Goal: Obtain resource: Download file/media

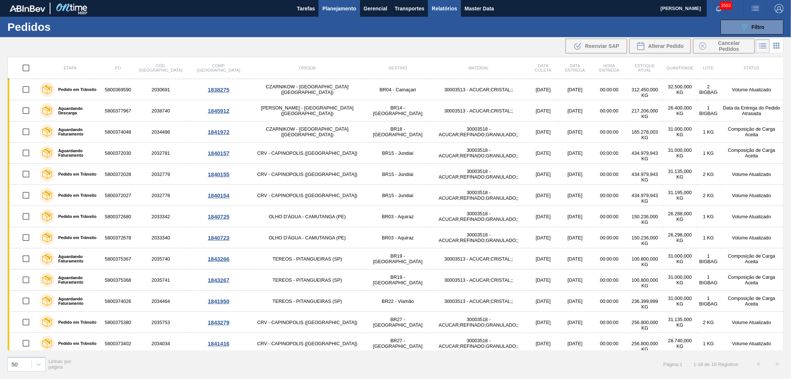
click at [442, 8] on span "Relatórios" at bounding box center [444, 8] width 25 height 9
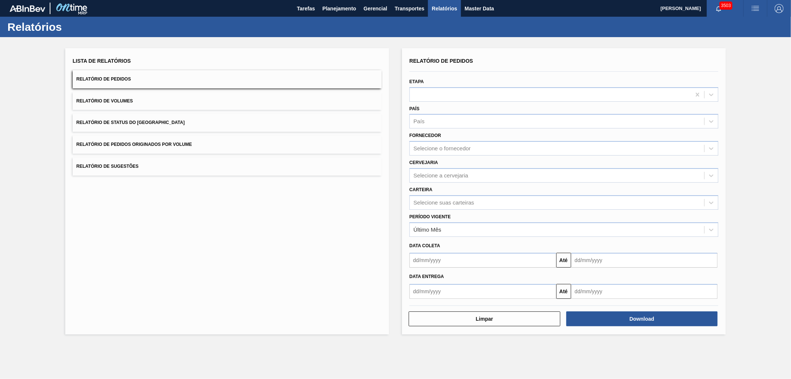
click at [120, 145] on span "Relatório de Pedidos Originados por Volume" at bounding box center [134, 144] width 116 height 5
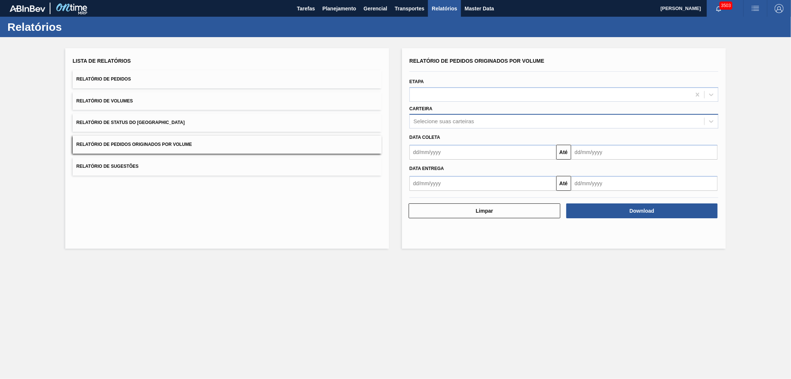
click at [439, 119] on div "Selecione suas carteiras" at bounding box center [444, 121] width 60 height 6
type input "VIDRO"
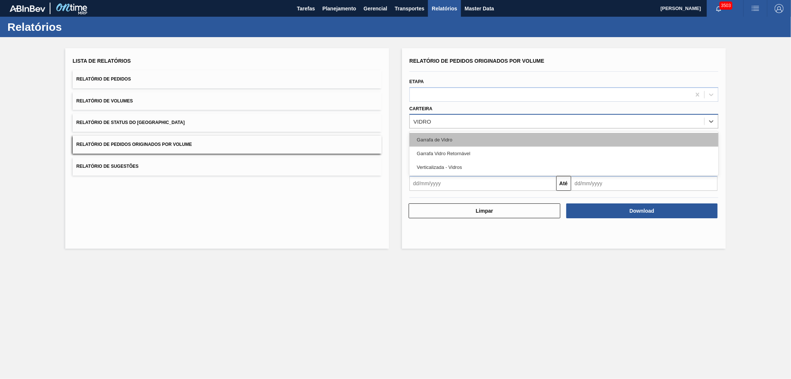
click at [458, 140] on div "Garrafa de Vidro" at bounding box center [564, 140] width 309 height 14
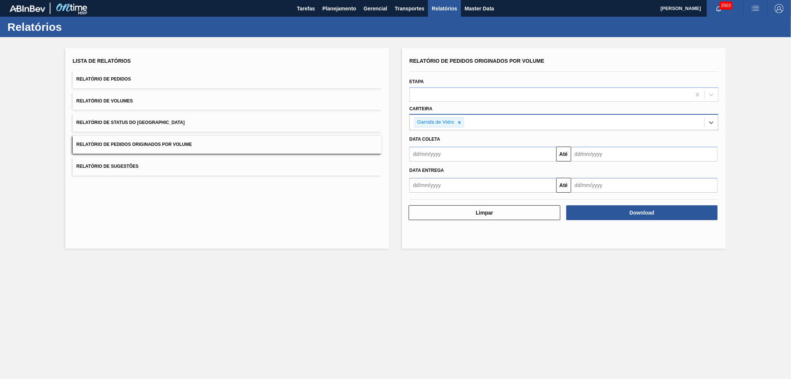
click at [454, 151] on input "text" at bounding box center [483, 154] width 147 height 15
drag, startPoint x: 429, startPoint y: 197, endPoint x: 485, endPoint y: 171, distance: 62.1
click at [429, 197] on div "1" at bounding box center [431, 196] width 10 height 10
type input "[DATE]"
click at [620, 155] on input "text" at bounding box center [644, 154] width 147 height 15
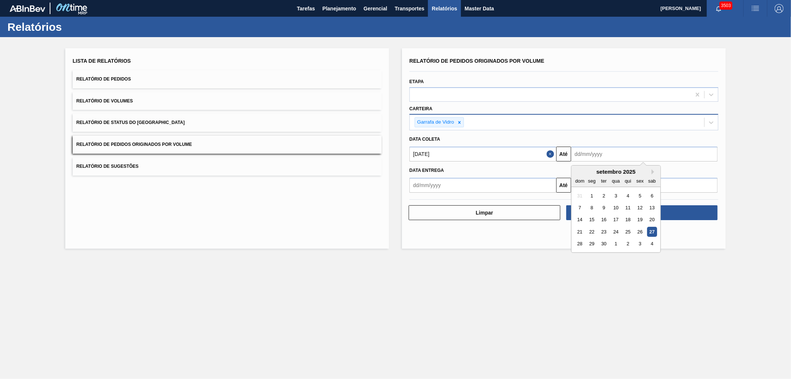
drag, startPoint x: 580, startPoint y: 242, endPoint x: 596, endPoint y: 227, distance: 22.0
click at [580, 242] on div "28" at bounding box center [580, 244] width 10 height 10
type input "[DATE]"
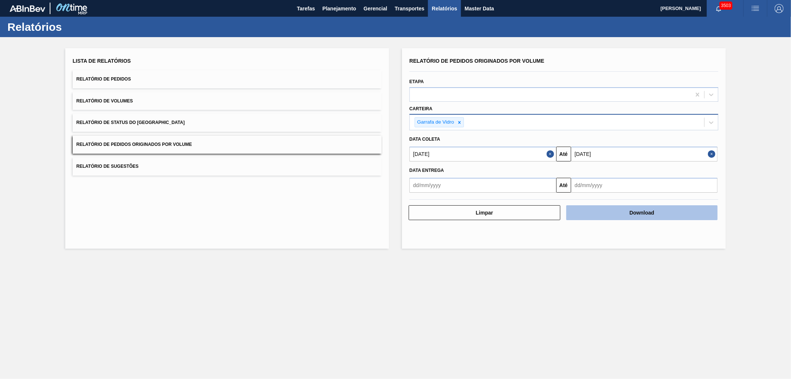
click at [639, 206] on button "Download" at bounding box center [643, 212] width 152 height 15
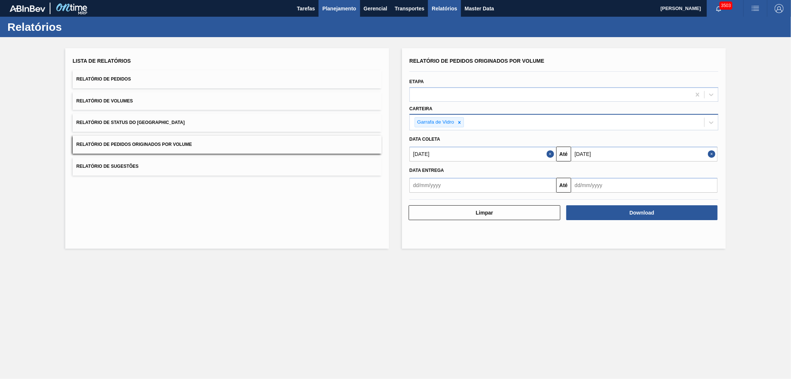
click at [335, 8] on span "Planejamento" at bounding box center [339, 8] width 34 height 9
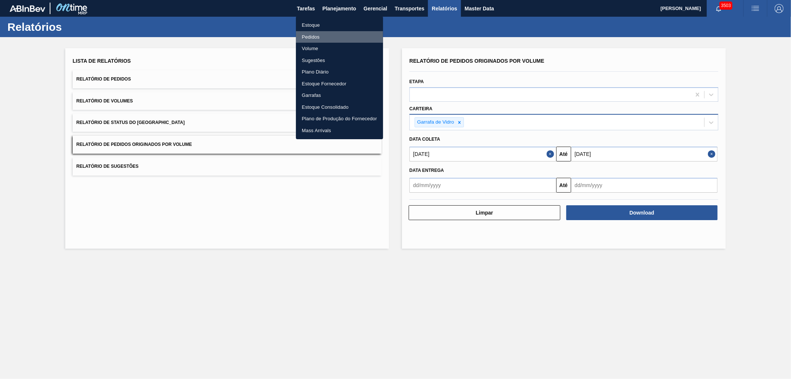
click at [316, 37] on li "Pedidos" at bounding box center [339, 37] width 87 height 12
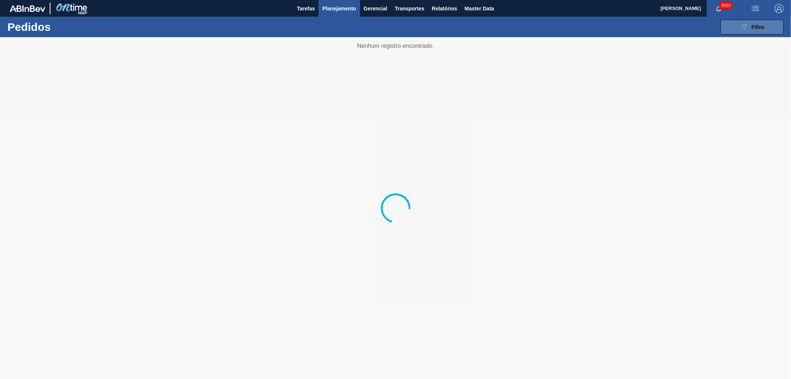
click at [751, 32] on button "089F7B8B-B2A5-4AFE-B5C0-19BA573D28AC Filtro" at bounding box center [752, 27] width 63 height 15
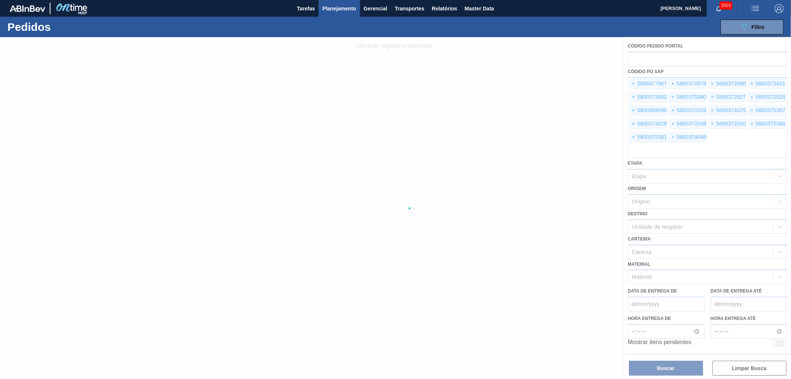
click at [635, 81] on div at bounding box center [395, 208] width 791 height 342
click at [634, 87] on div at bounding box center [395, 208] width 791 height 342
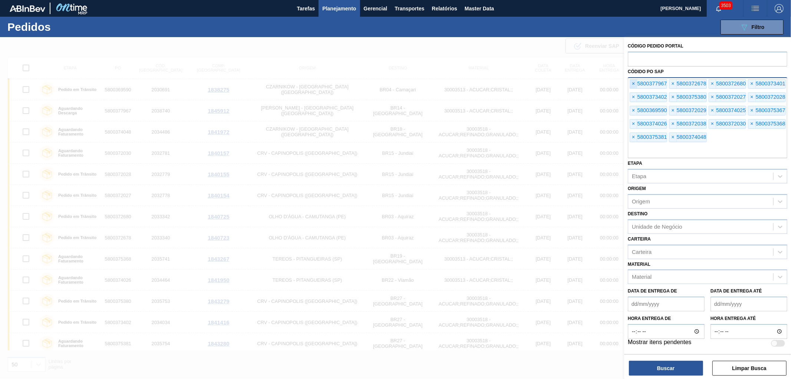
click at [635, 86] on span "×" at bounding box center [633, 83] width 7 height 9
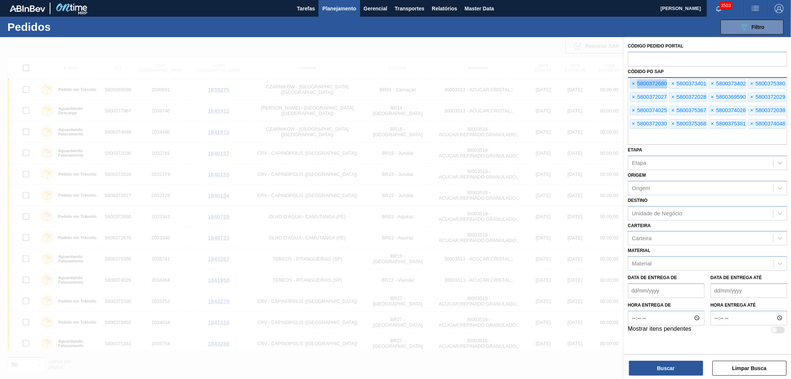
click at [635, 86] on span "×" at bounding box center [633, 83] width 7 height 9
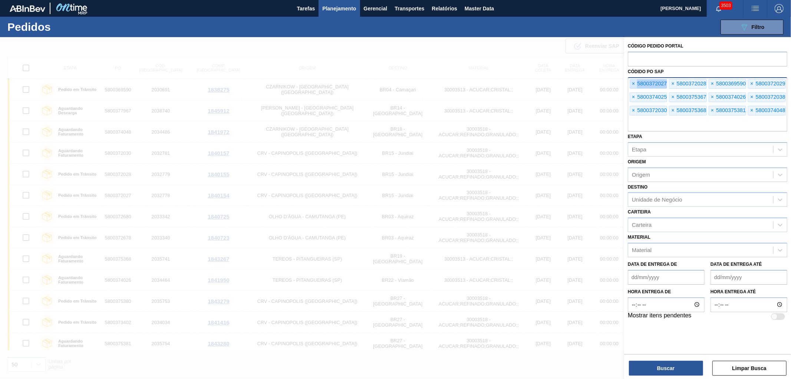
click at [635, 86] on span "×" at bounding box center [633, 83] width 7 height 9
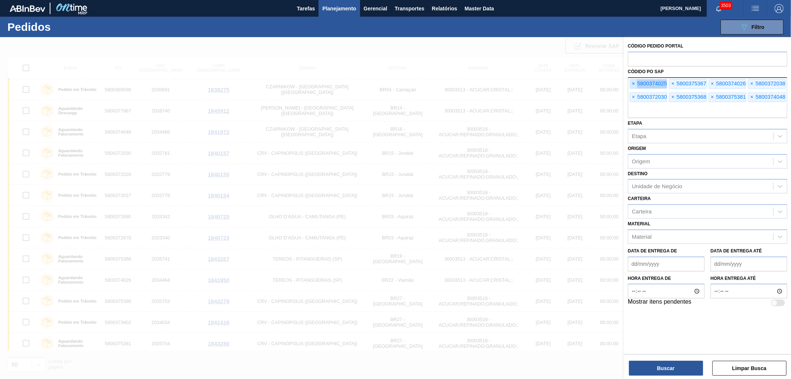
click at [635, 86] on span "×" at bounding box center [633, 83] width 7 height 9
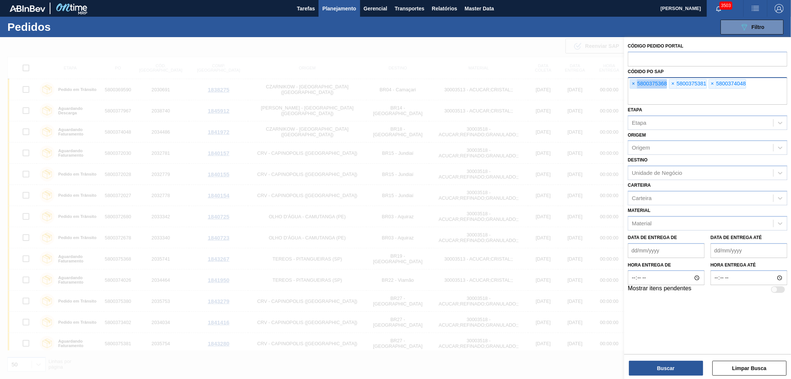
click at [635, 86] on span "×" at bounding box center [633, 83] width 7 height 9
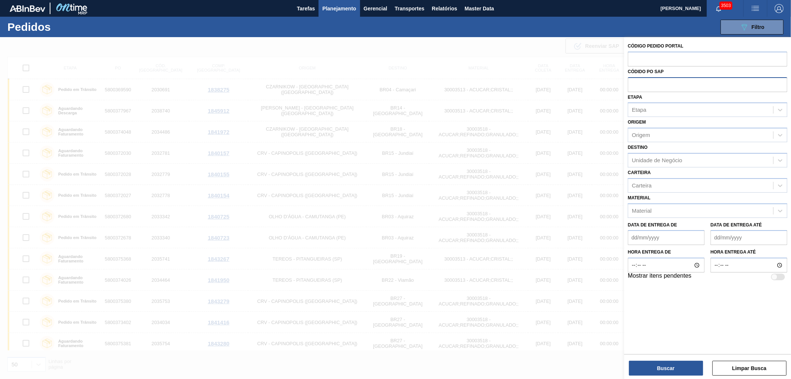
paste input "5800379337"
type input "5800379337"
click at [670, 368] on button "Buscar" at bounding box center [666, 368] width 74 height 15
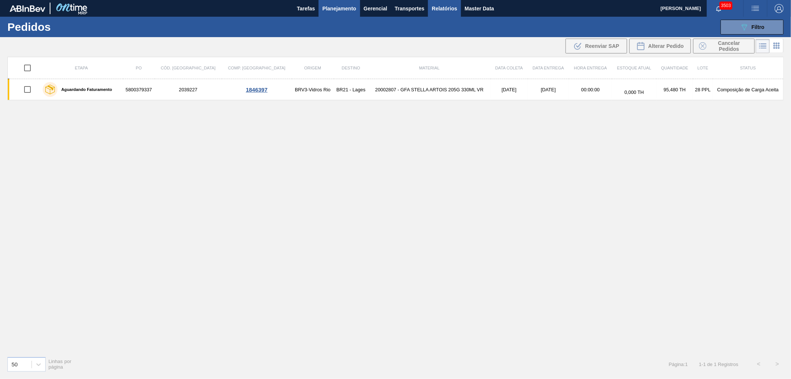
click at [437, 8] on span "Relatórios" at bounding box center [444, 8] width 25 height 9
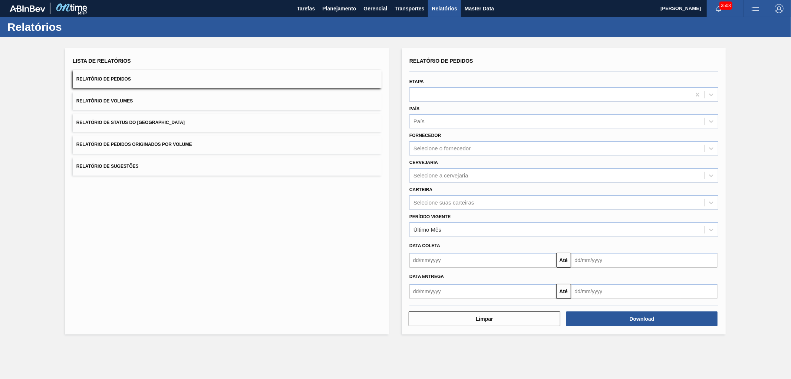
click at [189, 135] on button "Relatório de Pedidos Originados por Volume" at bounding box center [227, 144] width 309 height 18
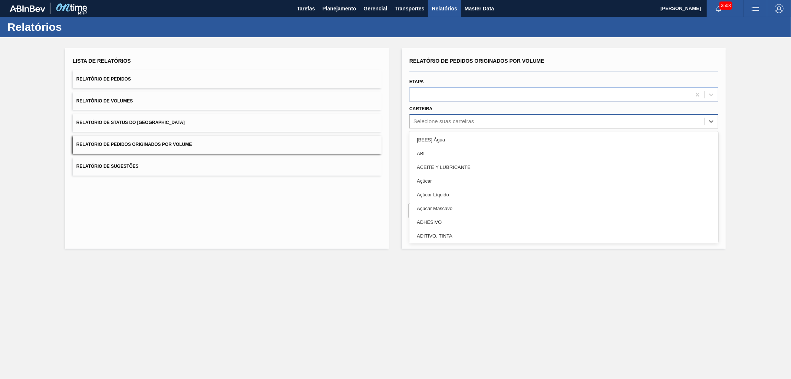
click at [468, 119] on div "Selecione suas carteiras" at bounding box center [444, 121] width 60 height 6
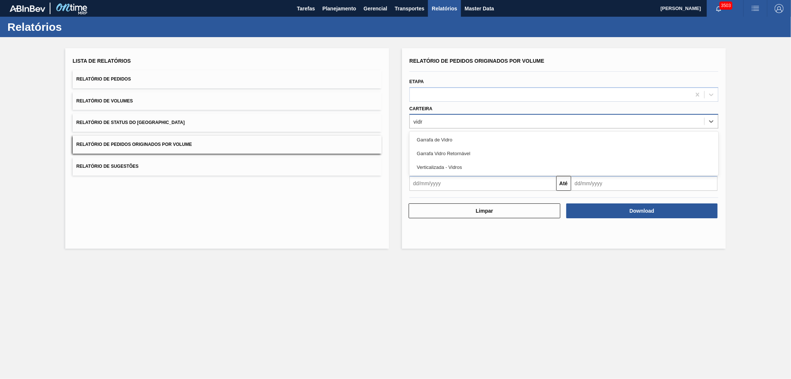
type input "vidro"
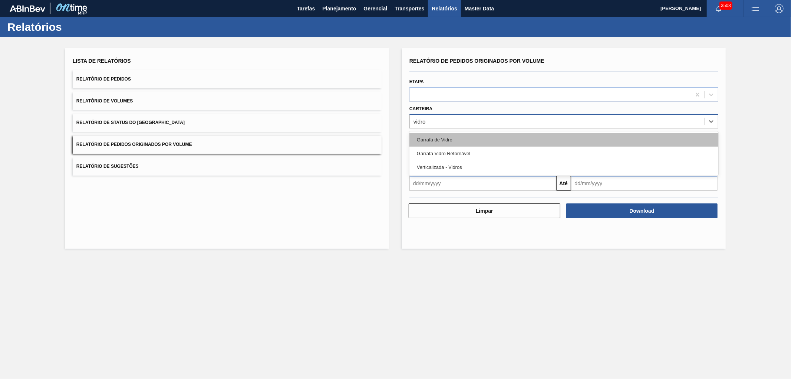
click at [425, 138] on div "Garrafa de Vidro" at bounding box center [564, 140] width 309 height 14
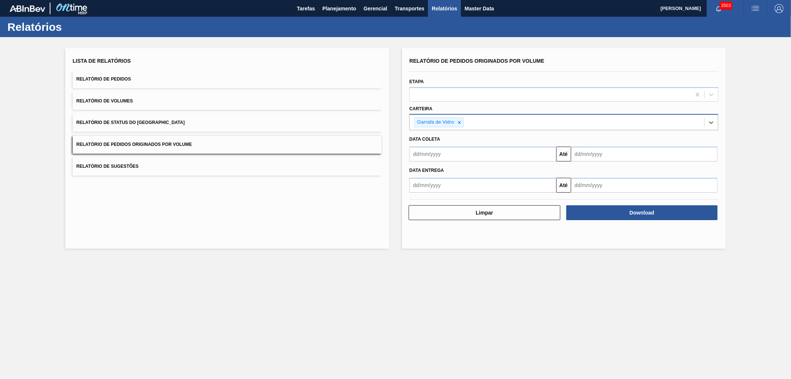
click at [444, 154] on input "text" at bounding box center [483, 154] width 147 height 15
click at [433, 194] on div "1" at bounding box center [431, 196] width 10 height 10
type input "[DATE]"
click at [607, 148] on input "text" at bounding box center [644, 154] width 147 height 15
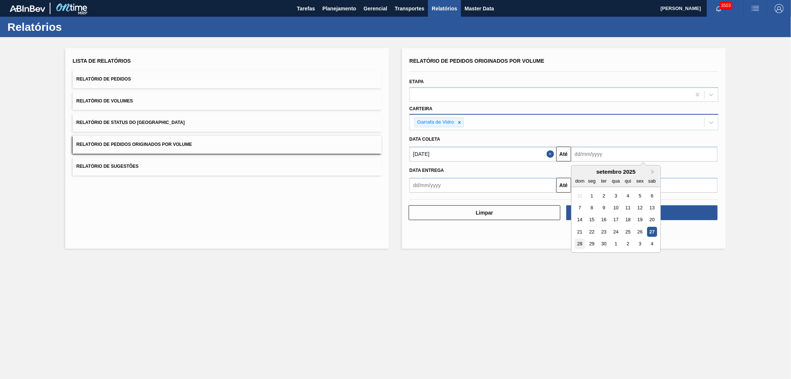
click at [581, 242] on div "28" at bounding box center [580, 244] width 10 height 10
type input "[DATE]"
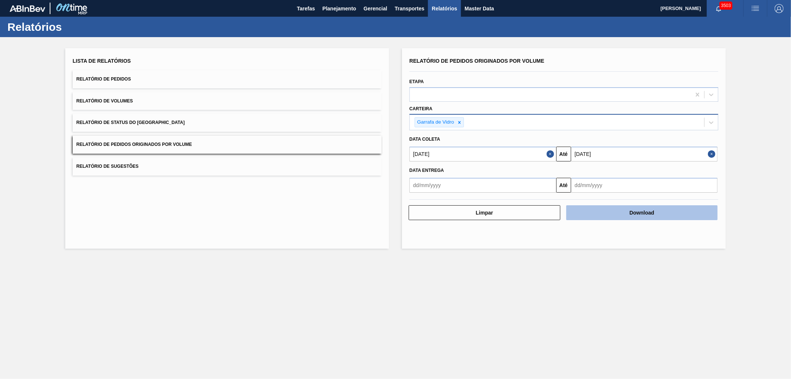
click at [611, 210] on button "Download" at bounding box center [643, 212] width 152 height 15
